Goal: Obtain resource: Obtain resource

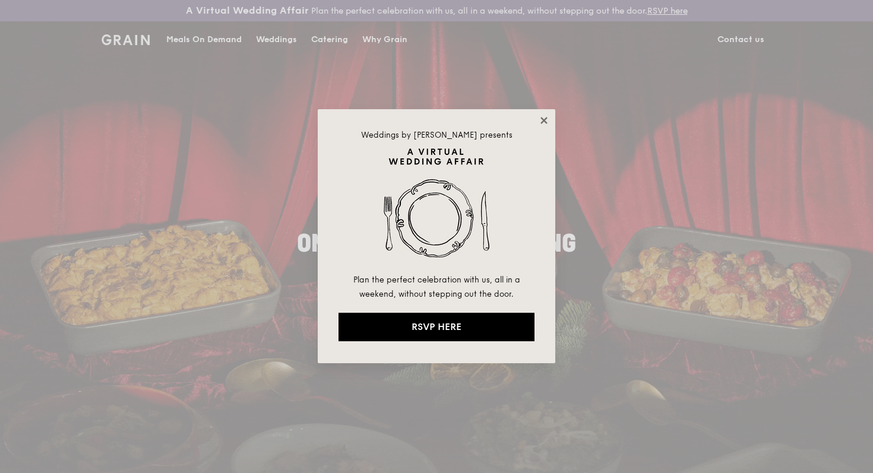
click at [546, 119] on icon at bounding box center [544, 120] width 7 height 7
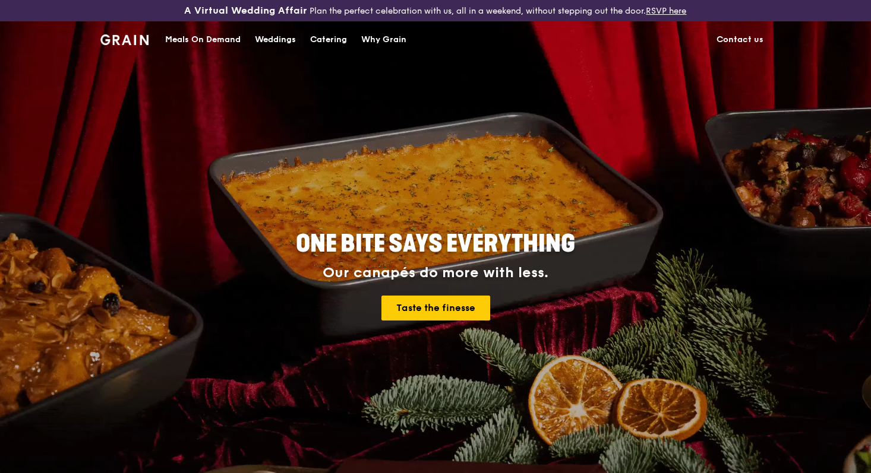
click at [331, 41] on div "Catering" at bounding box center [328, 40] width 37 height 36
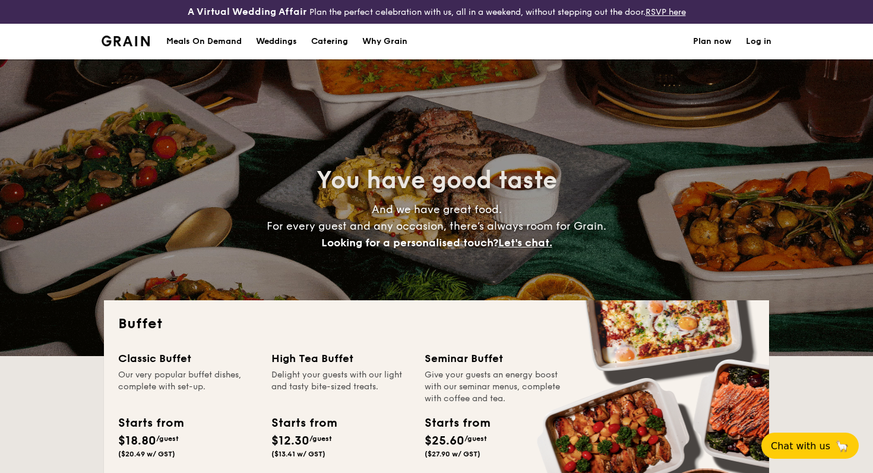
select select
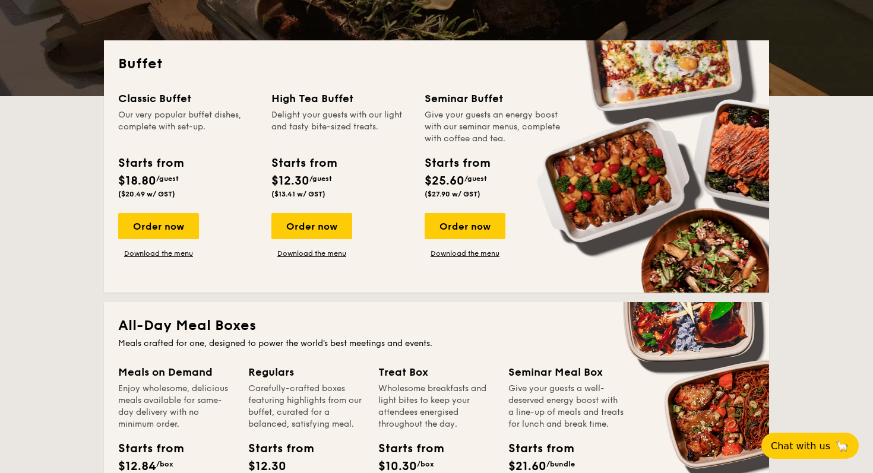
scroll to position [260, 0]
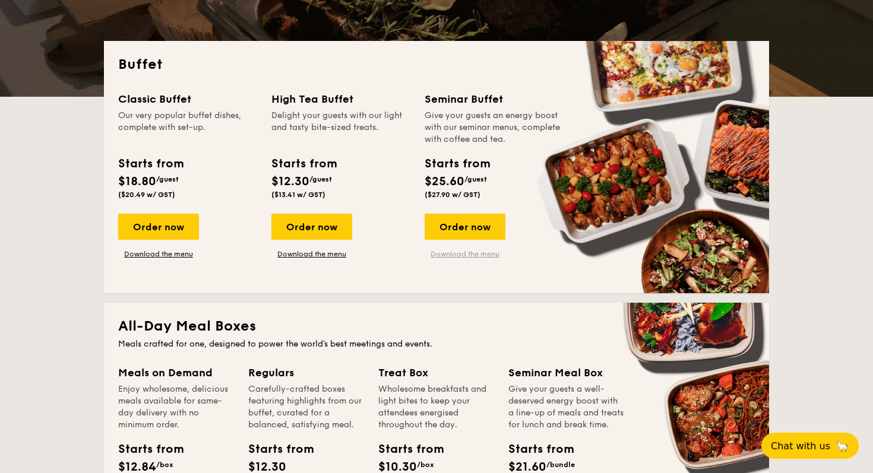
click at [474, 255] on link "Download the menu" at bounding box center [465, 254] width 81 height 10
